Goal: Information Seeking & Learning: Find specific fact

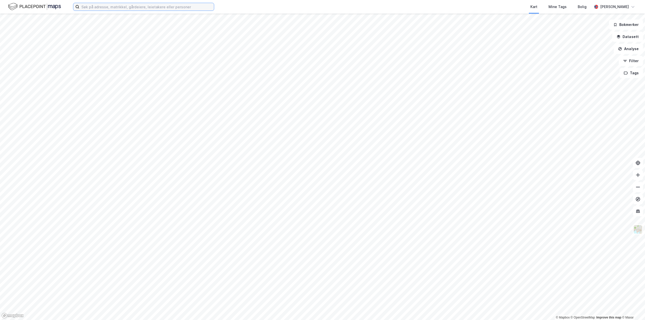
click at [113, 8] on input at bounding box center [146, 7] width 135 height 8
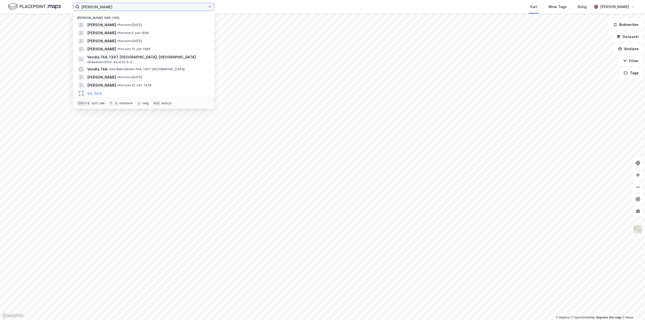
type input "[PERSON_NAME]"
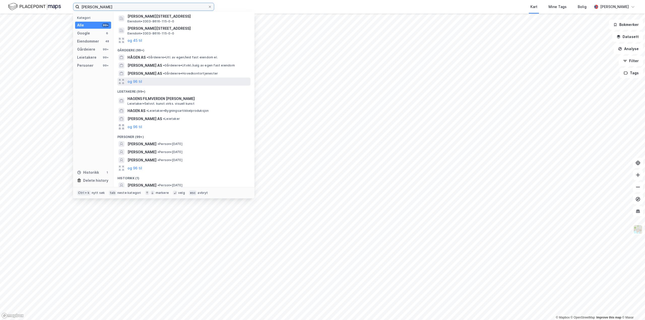
scroll to position [68, 0]
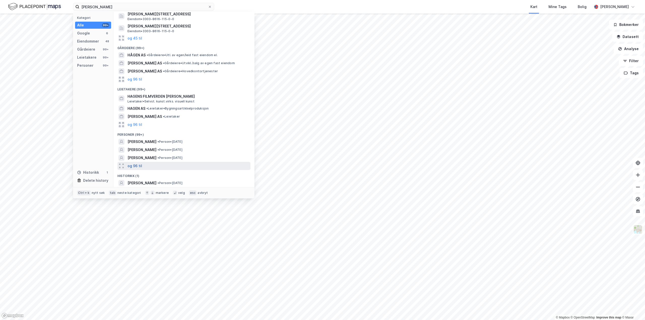
click at [138, 167] on button "og 96 til" at bounding box center [135, 166] width 15 height 6
click at [143, 167] on span "[PERSON_NAME]" at bounding box center [142, 166] width 29 height 6
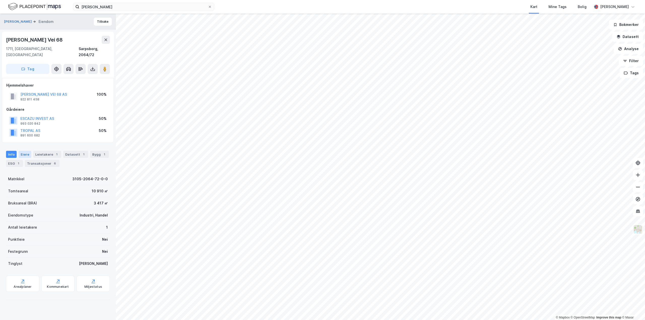
click at [24, 151] on div "Eiere" at bounding box center [25, 154] width 13 height 7
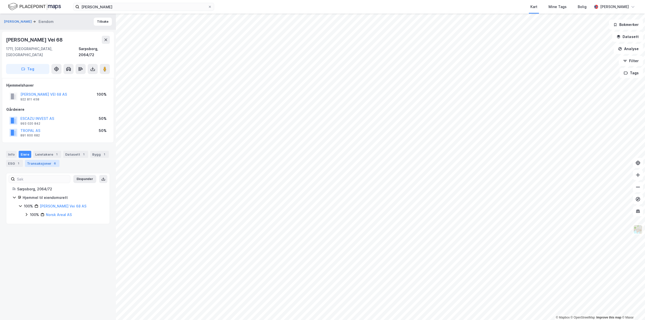
click at [49, 160] on div "Transaksjoner 6" at bounding box center [42, 163] width 35 height 7
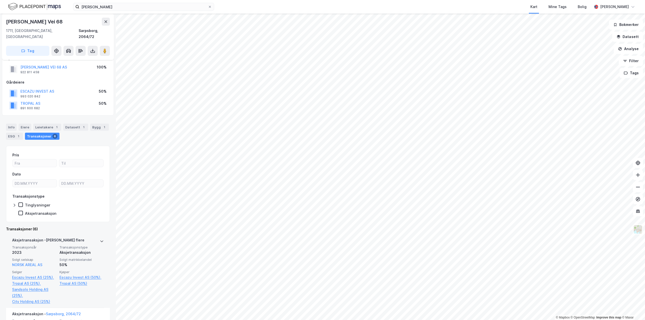
scroll to position [76, 0]
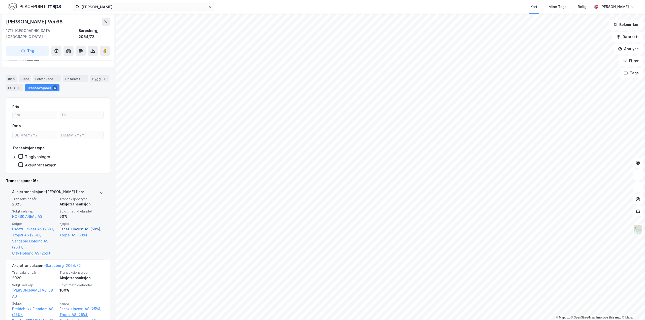
click at [67, 226] on link "Escazu Invest AS (50%)," at bounding box center [82, 229] width 44 height 6
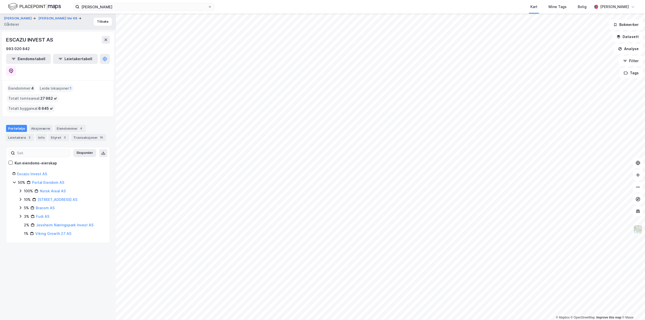
click at [54, 245] on div "[PERSON_NAME] [PERSON_NAME] Vei 68 Gårdeier Tilbake ESCAZU INVEST AS 993 020 84…" at bounding box center [58, 167] width 116 height 307
click at [55, 134] on div "Styret 3" at bounding box center [59, 137] width 21 height 7
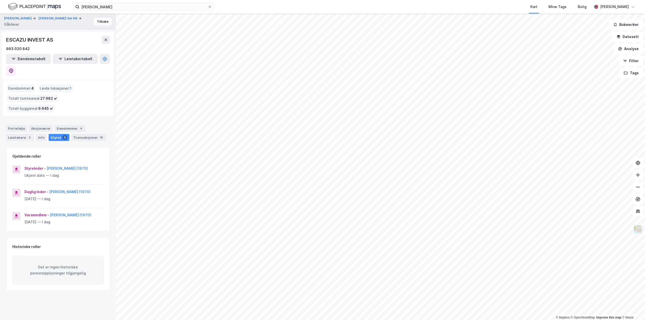
click at [100, 21] on button "Tilbake" at bounding box center [103, 22] width 18 height 8
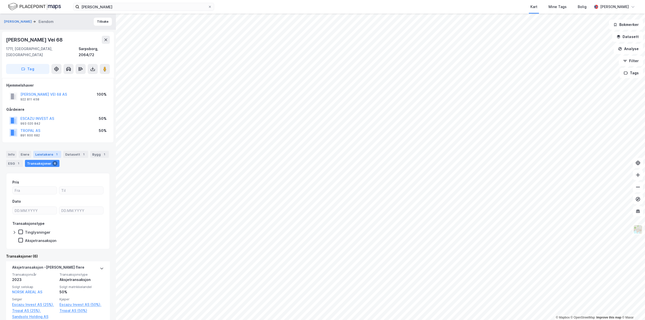
click at [42, 151] on div "Leietakere 1" at bounding box center [47, 154] width 28 height 7
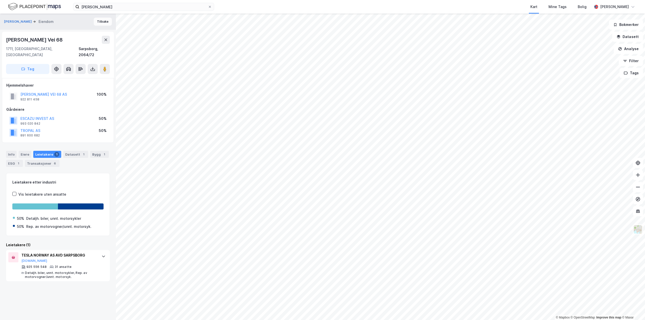
click at [96, 21] on button "Tilbake" at bounding box center [103, 22] width 18 height 8
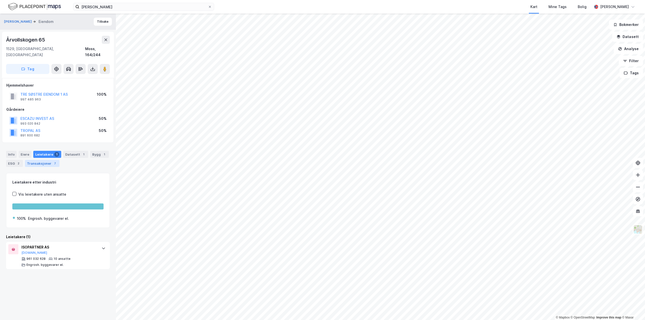
click at [43, 160] on div "Transaksjoner 7" at bounding box center [42, 163] width 35 height 7
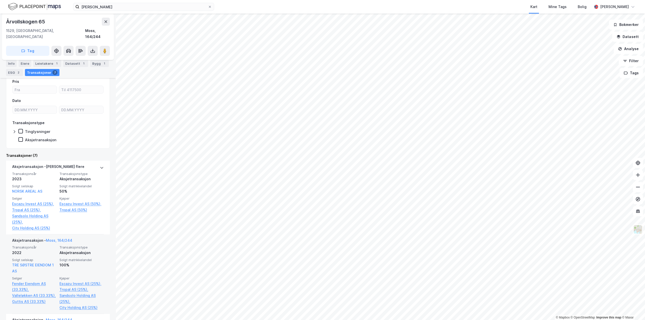
scroll to position [76, 0]
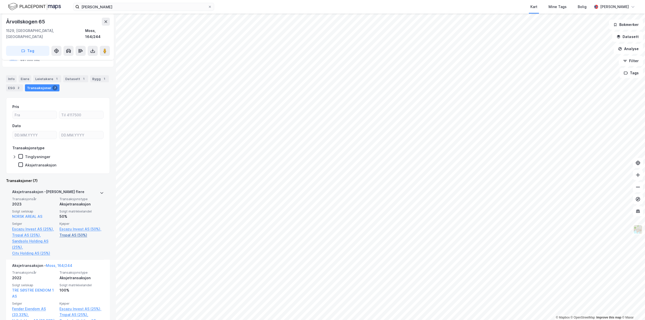
click at [65, 232] on link "Tropal AS (50%)" at bounding box center [82, 235] width 44 height 6
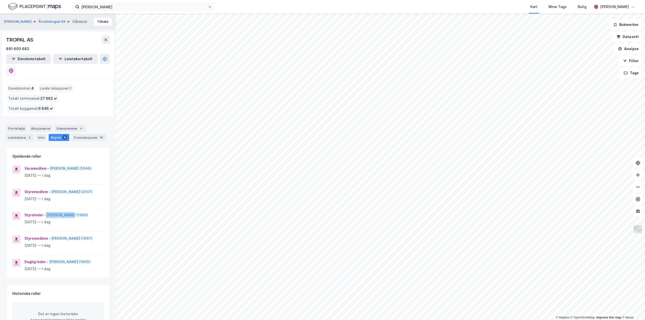
drag, startPoint x: 44, startPoint y: 201, endPoint x: 67, endPoint y: 202, distance: 22.9
click at [67, 212] on div "Styreleder - [PERSON_NAME] (1965)" at bounding box center [63, 215] width 79 height 6
copy div "[PERSON_NAME]"
click at [108, 202] on div "[PERSON_NAME] 65 Gårdeier Tilbake TROPAL AS 891 600 682 Eiendomstabell Leietake…" at bounding box center [58, 167] width 116 height 307
click at [20, 125] on div "Portefølje" at bounding box center [16, 128] width 21 height 7
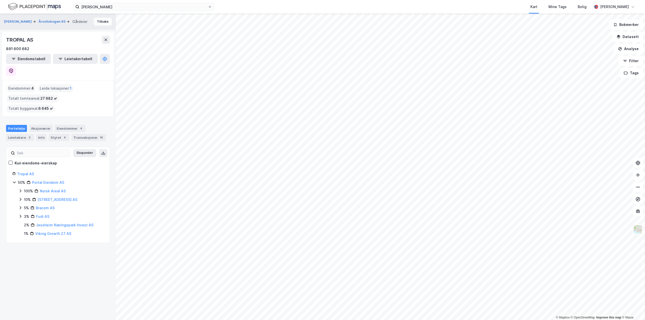
click at [98, 20] on button "Tilbake" at bounding box center [103, 22] width 18 height 8
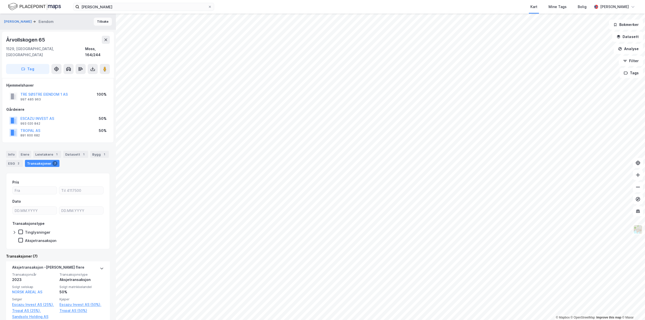
click at [97, 22] on button "Tilbake" at bounding box center [103, 22] width 18 height 8
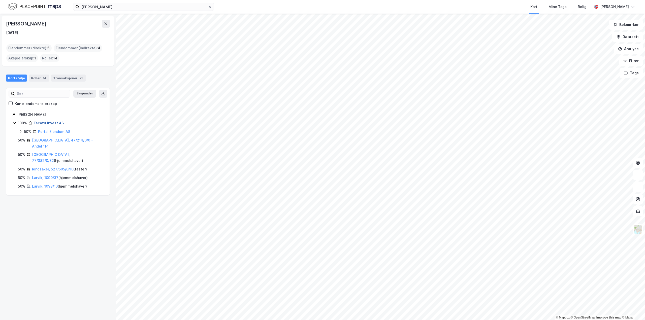
click at [48, 124] on link "Escazu Invest AS" at bounding box center [49, 123] width 30 height 4
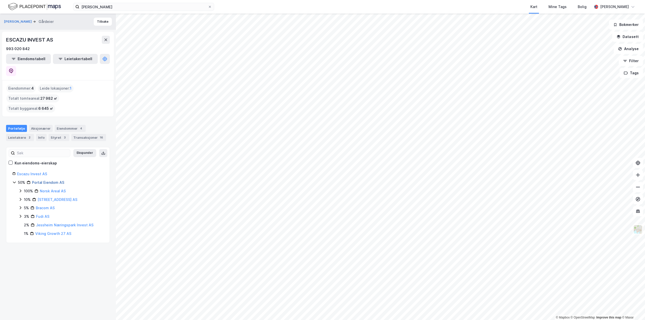
click at [45, 181] on link "Portal Eiendom AS" at bounding box center [48, 183] width 32 height 4
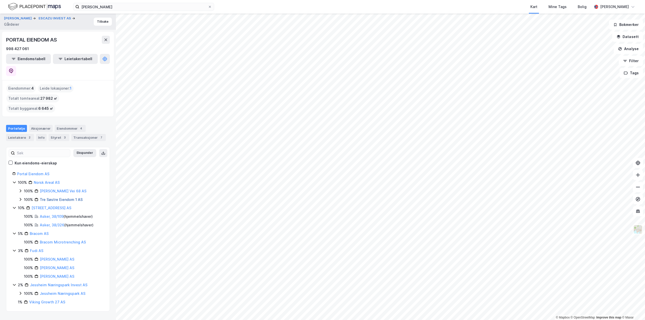
click at [55, 198] on link "Tre Søstre Eiendom 1 AS" at bounding box center [61, 200] width 43 height 4
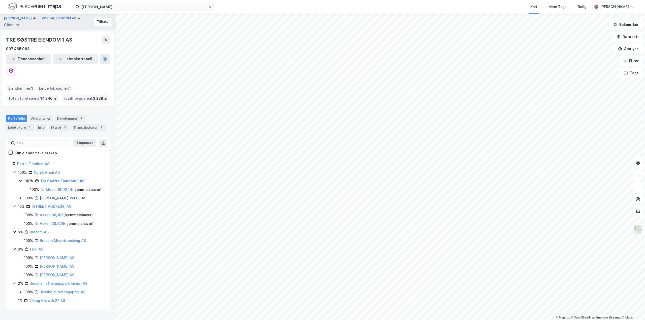
click at [42, 196] on link "[PERSON_NAME] Vei 68 AS" at bounding box center [63, 198] width 47 height 4
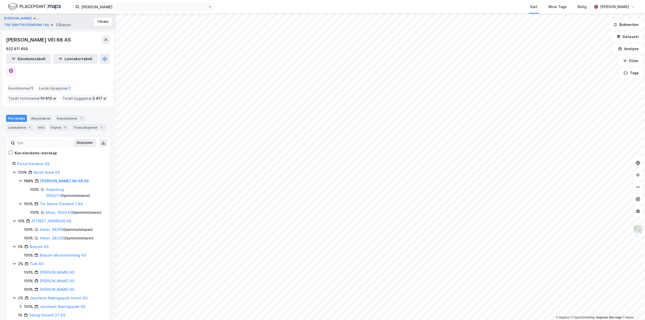
click at [19, 202] on icon at bounding box center [20, 204] width 4 height 4
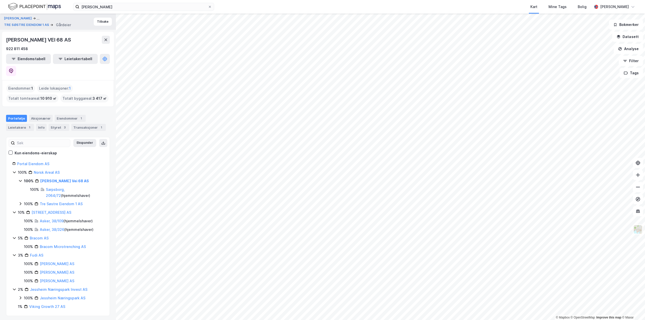
click at [19, 180] on icon at bounding box center [20, 181] width 3 height 2
